Goal: Navigation & Orientation: Find specific page/section

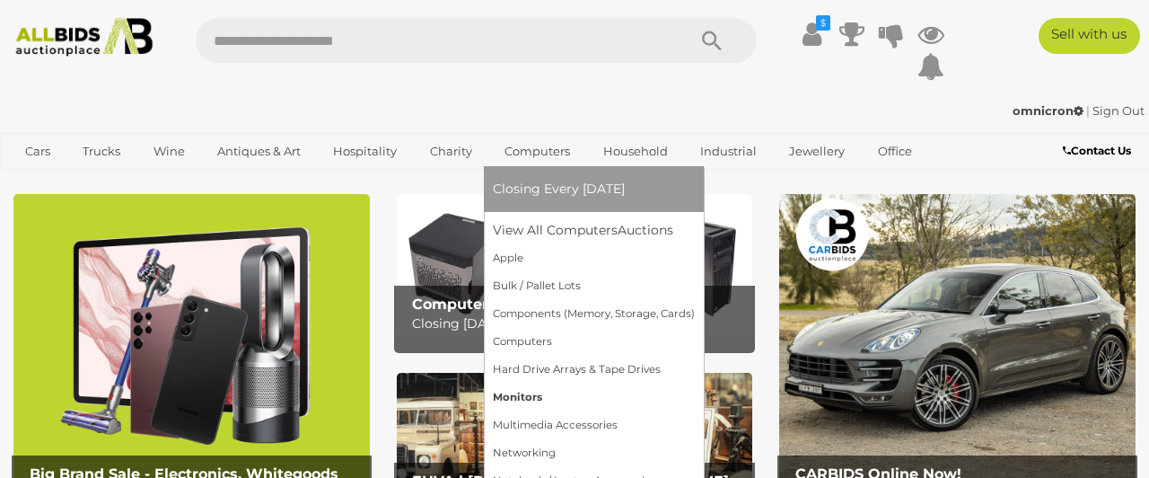
click at [500, 393] on link "Monitors" at bounding box center [594, 397] width 202 height 28
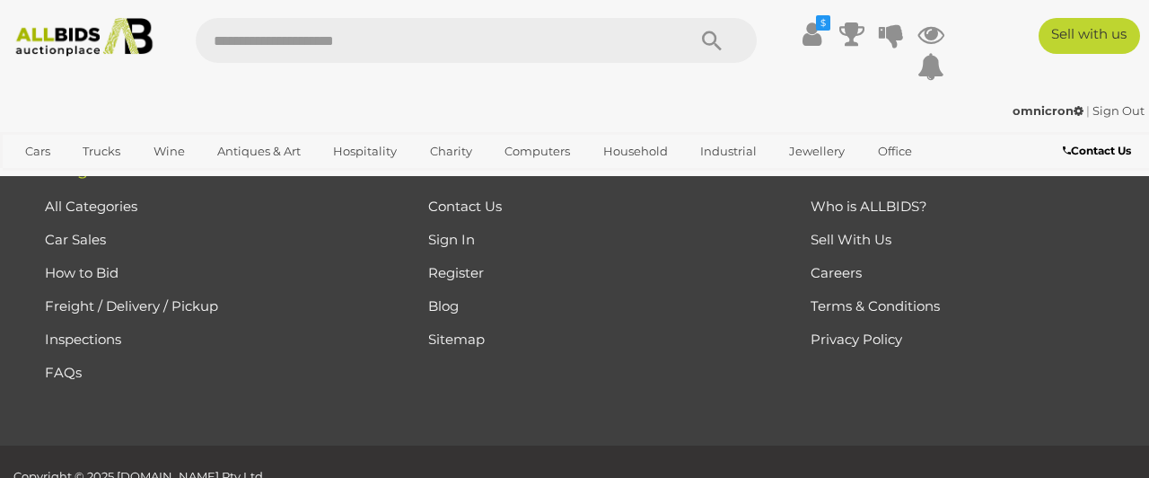
scroll to position [14003, 0]
